Goal: Task Accomplishment & Management: Complete application form

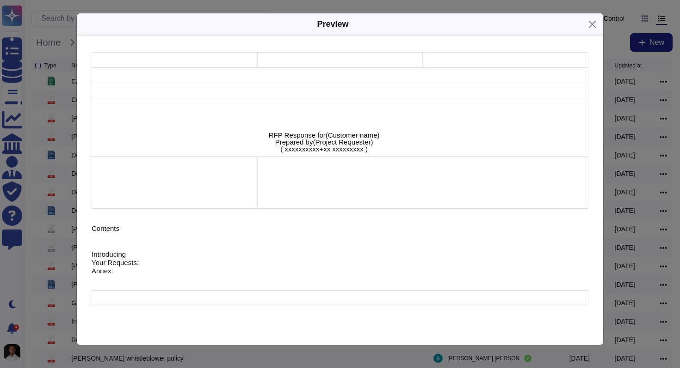
scroll to position [387, 0]
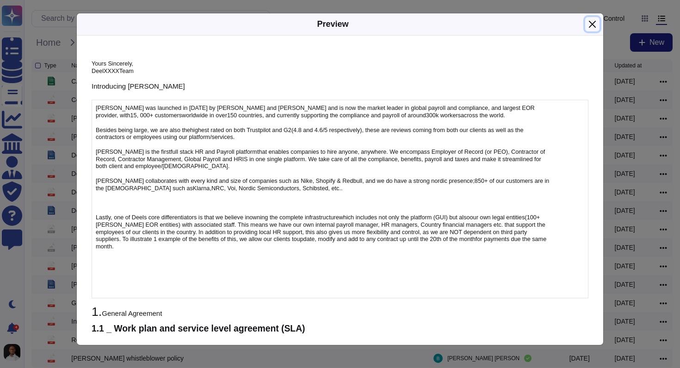
click at [590, 20] on button "Close" at bounding box center [592, 24] width 14 height 14
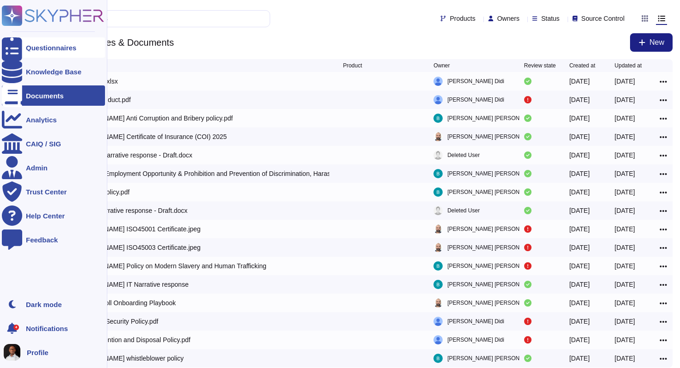
click at [61, 50] on div "Questionnaires" at bounding box center [51, 47] width 50 height 7
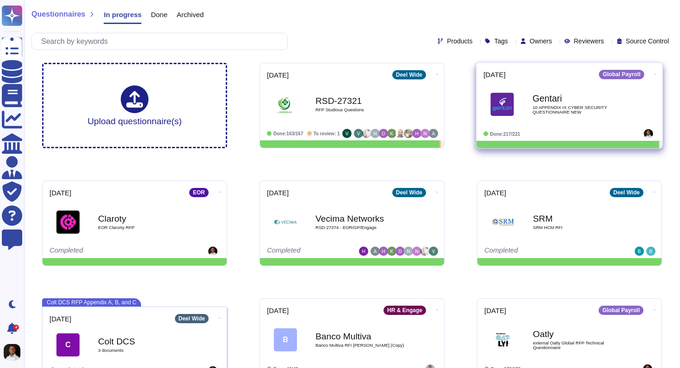
click at [588, 111] on span "10 APPENDIX IX CYBER SECURITY QUESTIONNAIRE NEW" at bounding box center [578, 109] width 93 height 9
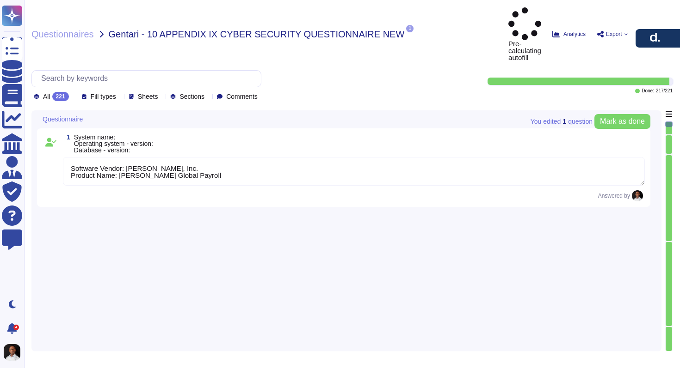
type textarea "Software Vendor: [PERSON_NAME], Inc. Product Name: [PERSON_NAME] Global Payroll"
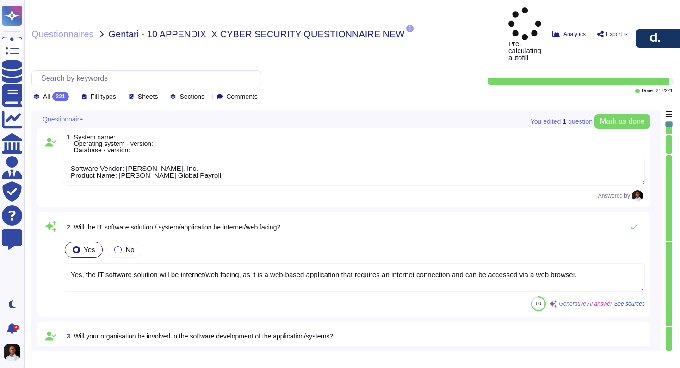
type textarea "Yes, the IT software solution will be internet/web facing, as it is a web-based…"
type textarea "Yes. All development is managed in-house by our dedicated engineering teams. Th…"
type textarea "Yes, [PERSON_NAME] utilizes remote access to the system/application for support…"
type textarea "Yes, [PERSON_NAME] supports mobile access via both app (iOS and Android) and br…"
click at [265, 157] on textarea "Software Vendor: [PERSON_NAME], Inc. Product Name: [PERSON_NAME] Global Payroll" at bounding box center [354, 171] width 582 height 29
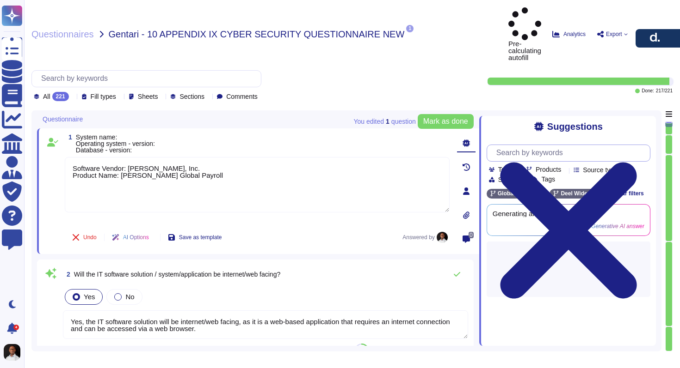
click at [555, 145] on input "text" at bounding box center [570, 153] width 158 height 16
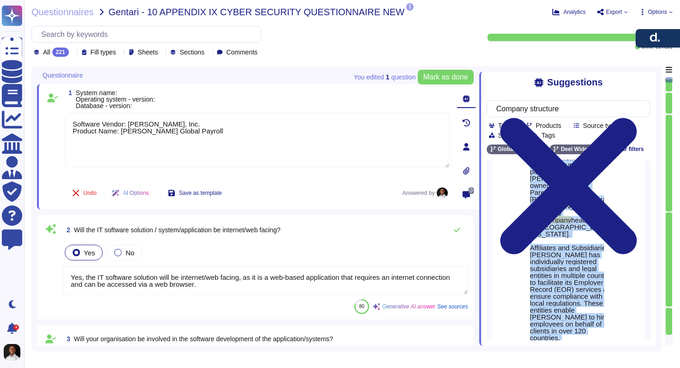
scroll to position [576, 0]
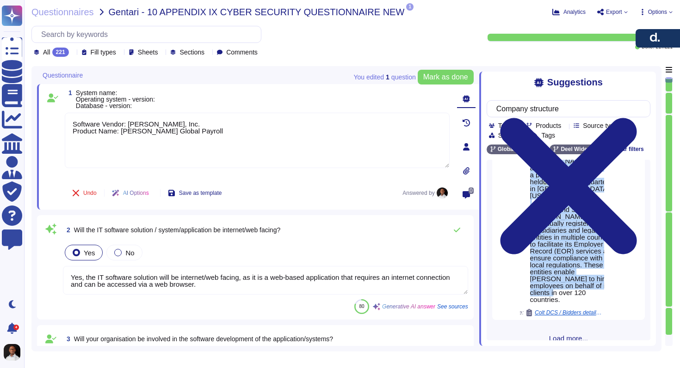
drag, startPoint x: 530, startPoint y: 230, endPoint x: 598, endPoint y: 326, distance: 117.1
click at [598, 303] on span "[PERSON_NAME] operates as a privately held company , officially known as [PERSO…" at bounding box center [573, 127] width 86 height 354
copy span "[PERSON_NAME] operates as a privately held company , officially known as [PERSO…"
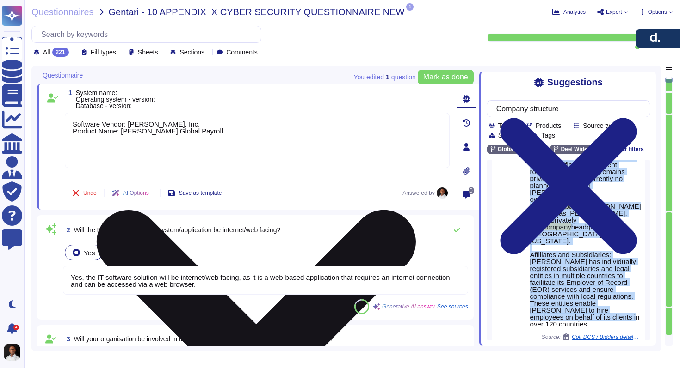
scroll to position [461, 0]
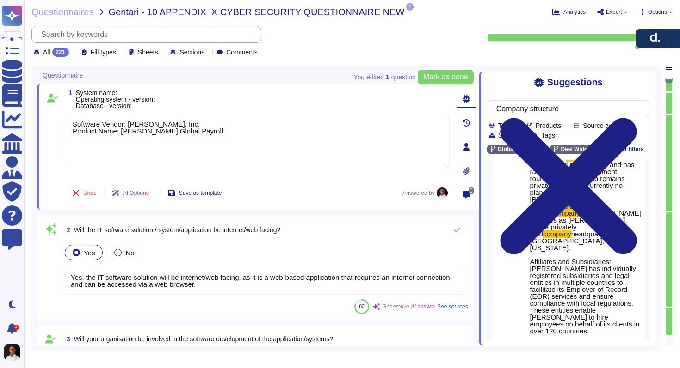
click at [200, 35] on input "text" at bounding box center [149, 34] width 224 height 16
drag, startPoint x: 570, startPoint y: 106, endPoint x: 499, endPoint y: 95, distance: 71.1
click at [499, 95] on div "Company structure Team Products Source type Section Tags Global Payroll [PERSON…" at bounding box center [568, 216] width 164 height 247
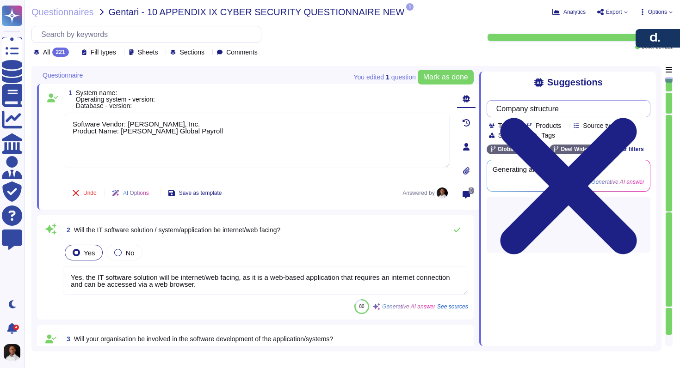
scroll to position [0, 0]
drag, startPoint x: 566, startPoint y: 112, endPoint x: 505, endPoint y: 110, distance: 60.6
click at [505, 110] on input "office locations" at bounding box center [565, 109] width 149 height 16
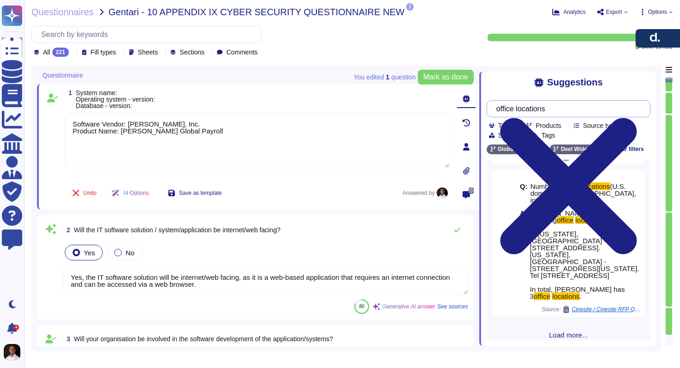
scroll to position [141, 0]
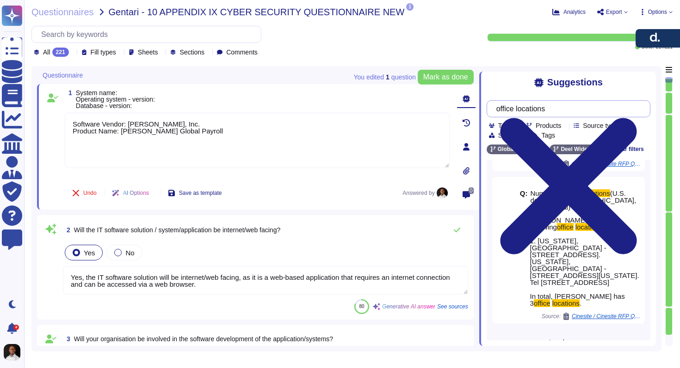
click at [559, 107] on input "office locations" at bounding box center [565, 109] width 149 height 16
drag, startPoint x: 558, startPoint y: 111, endPoint x: 504, endPoint y: 109, distance: 54.2
click at [504, 109] on input "office locations" at bounding box center [565, 109] width 149 height 16
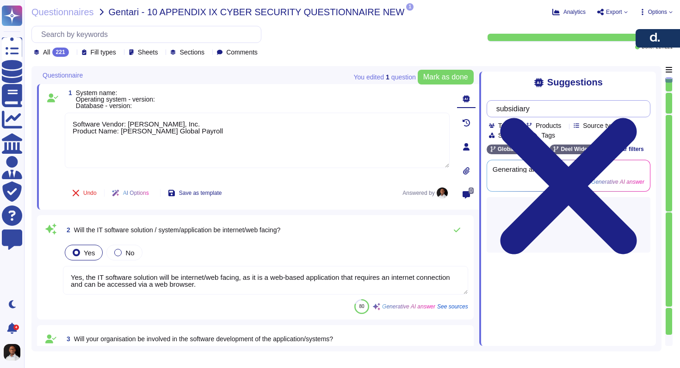
type input "subsidiary"
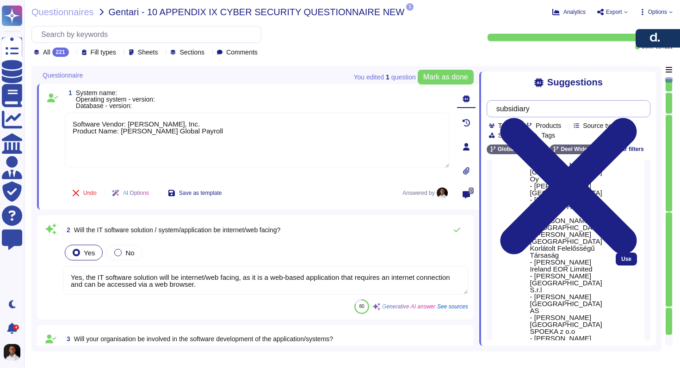
scroll to position [485, 0]
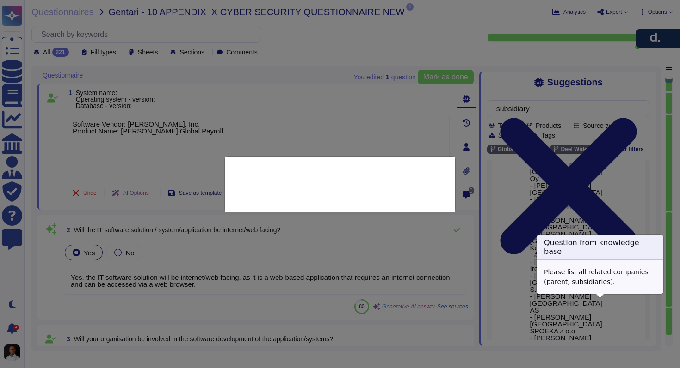
scroll to position [429, 0]
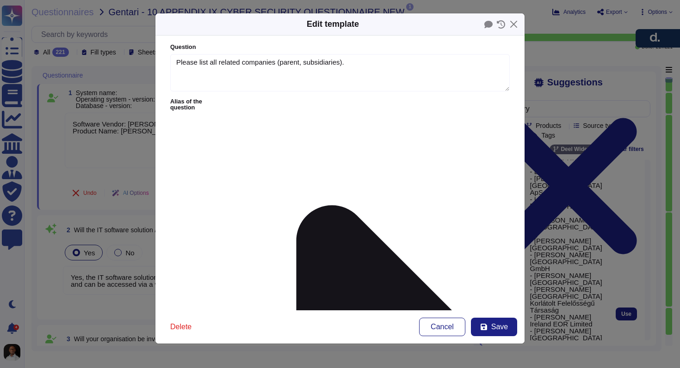
type textarea "Please list all related companies (parent, subsidiaries)."
type textarea "- Parent Company: [PERSON_NAME], Inc. - Subsidiary Companies: - [PERSON_NAME] A…"
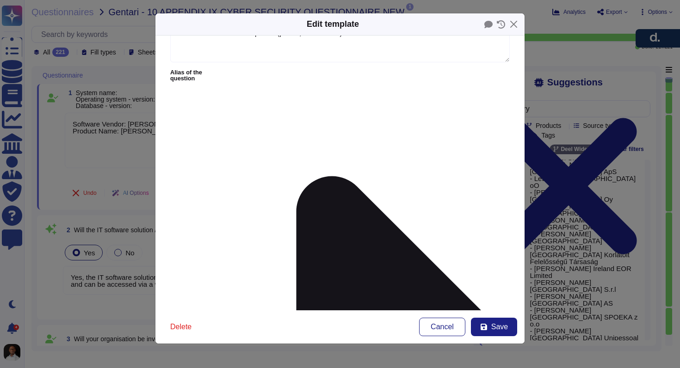
scroll to position [0, 0]
click at [512, 26] on button "Close" at bounding box center [513, 24] width 14 height 14
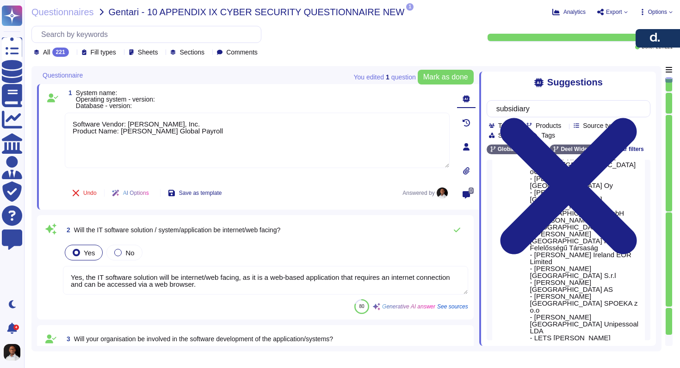
scroll to position [429, 0]
